Goal: Complete application form

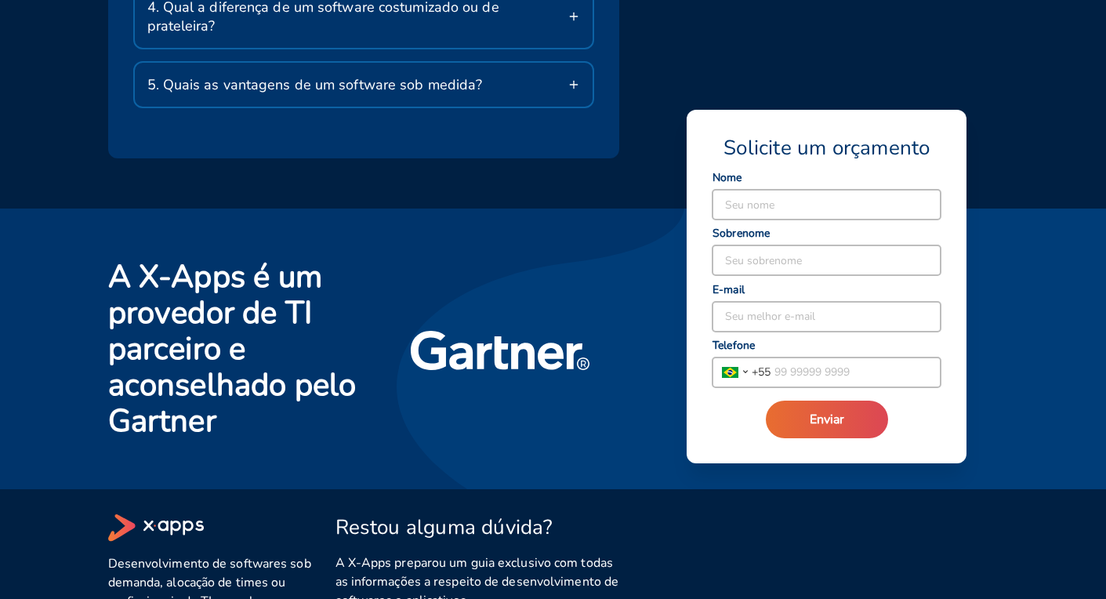
scroll to position [3118, 0]
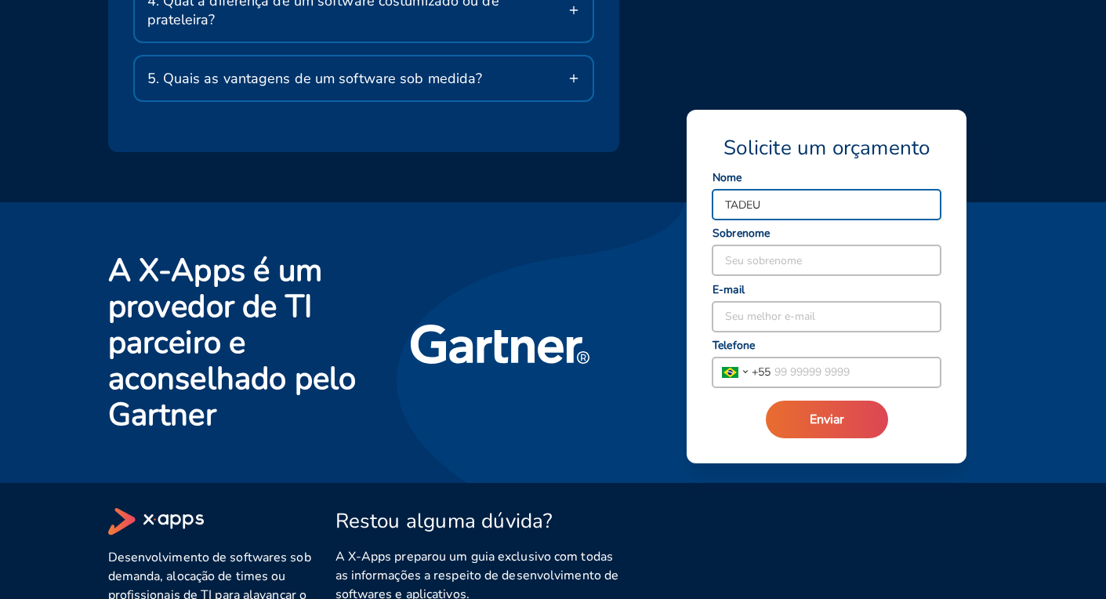
type input "TADEU"
type input "[PERSON_NAME]"
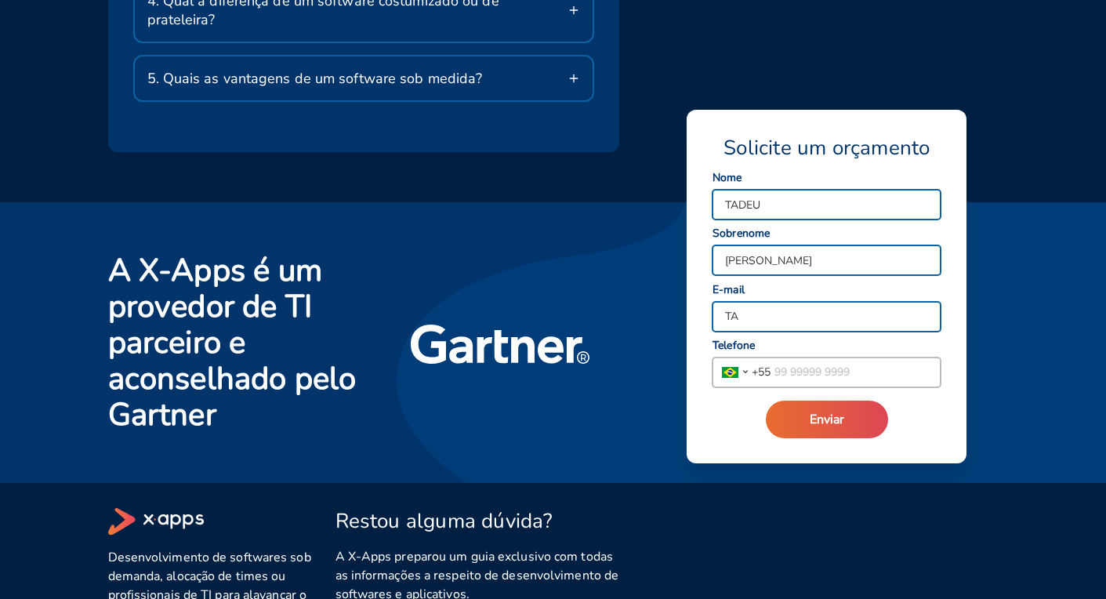
type input "T"
type input "[EMAIL_ADDRESS][DOMAIN_NAME]"
click at [775, 373] on input "tel" at bounding box center [856, 373] width 170 height 30
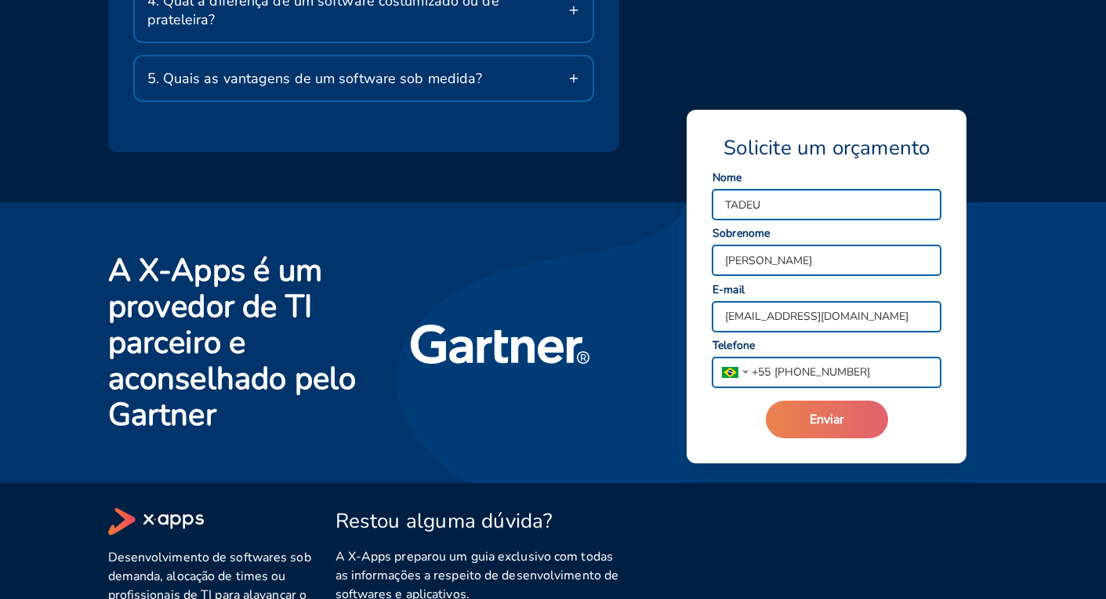
type input "[PHONE_NUMBER]"
click at [842, 419] on span "Enviar" at bounding box center [827, 419] width 34 height 17
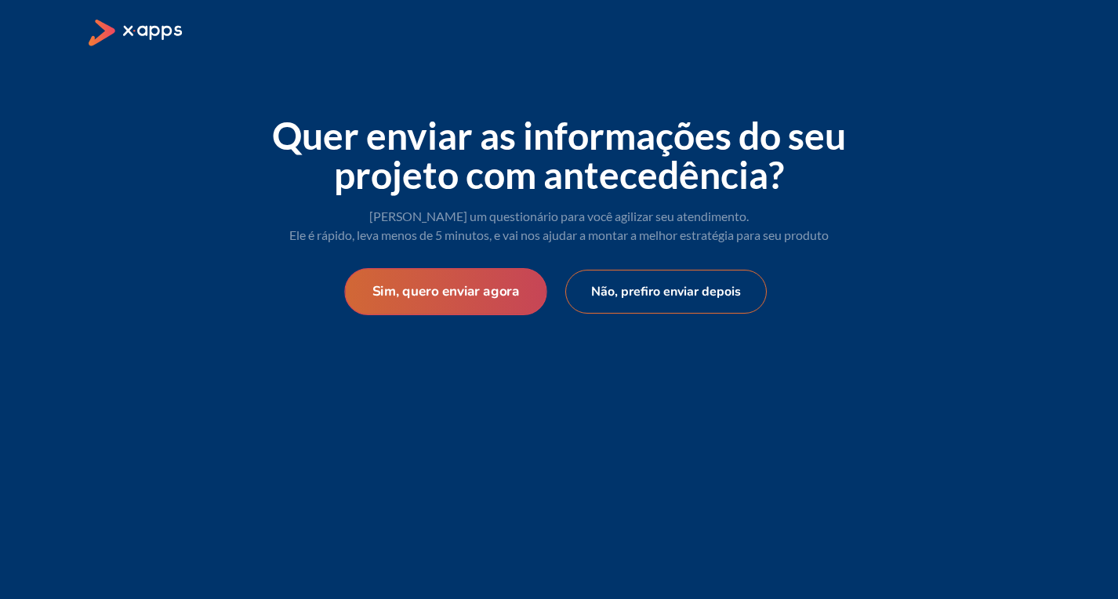
click at [478, 289] on button "Sim, quero enviar agora" at bounding box center [445, 291] width 202 height 47
